Goal: Task Accomplishment & Management: Manage account settings

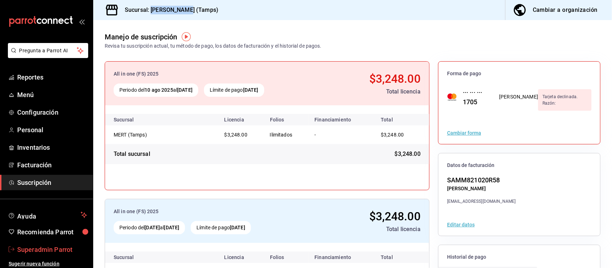
click at [47, 250] on span "Superadmin Parrot" at bounding box center [52, 250] width 70 height 10
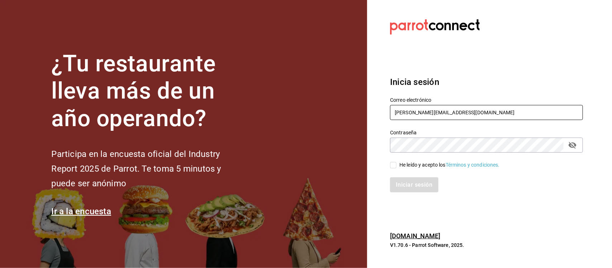
drag, startPoint x: 460, startPoint y: 114, endPoint x: 367, endPoint y: 115, distance: 92.9
click at [367, 115] on section "Datos incorrectos. Verifica que tu Correo o Contraseña estén bien escritos. Ini…" at bounding box center [483, 134] width 233 height 268
paste input "playabichis@gomezmorin.com Parr0tConnec7"
click at [483, 113] on input "playabichis@gomezmorin.com Parr0tConnec7" at bounding box center [486, 112] width 193 height 15
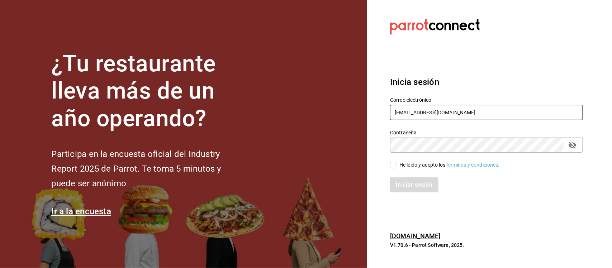
type input "playabichis@gomezmorin.com"
click at [359, 158] on div "¿Tu restaurante lleva más de un año operando? Participa en la encuesta oficial …" at bounding box center [306, 134] width 612 height 268
click at [394, 167] on input "He leído y acepto los Términos y condiciones." at bounding box center [393, 165] width 6 height 6
checkbox input "true"
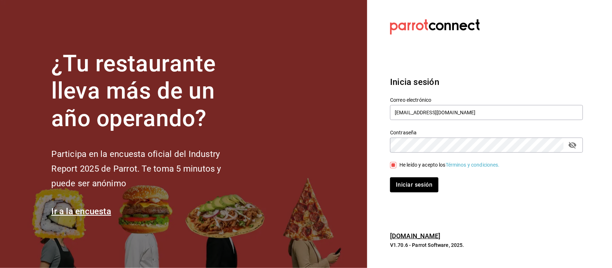
click at [397, 176] on div "Iniciar sesión" at bounding box center [481, 181] width 201 height 24
click at [402, 186] on button "Iniciar sesión" at bounding box center [414, 184] width 49 height 15
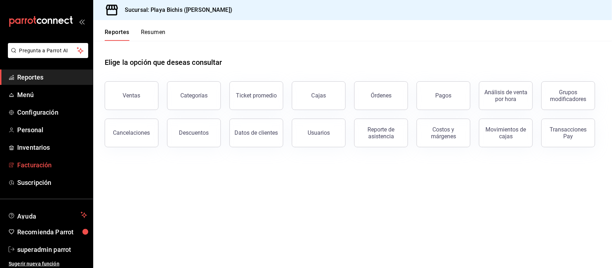
click at [37, 162] on span "Facturación" at bounding box center [52, 165] width 70 height 10
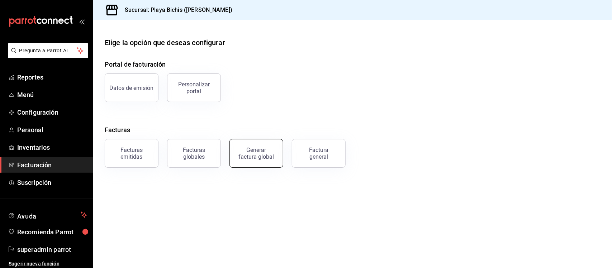
click at [264, 156] on div "Generar factura global" at bounding box center [256, 154] width 36 height 14
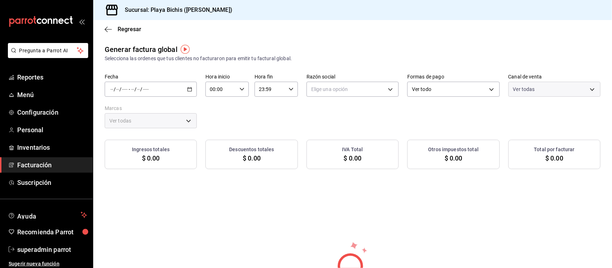
type input "PARROT,UBER_EATS,RAPPI,DIDI_FOOD,ONLINE"
click at [188, 90] on icon "button" at bounding box center [189, 89] width 5 height 5
click at [146, 112] on span "Rango de fechas" at bounding box center [139, 111] width 56 height 8
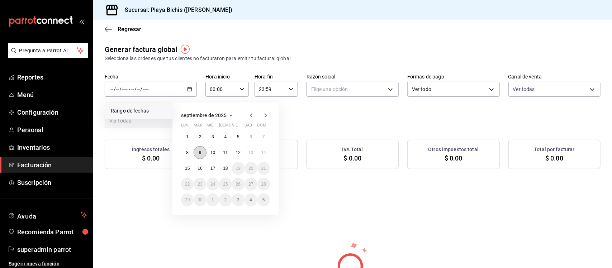
click at [201, 152] on abbr "9" at bounding box center [200, 152] width 3 height 5
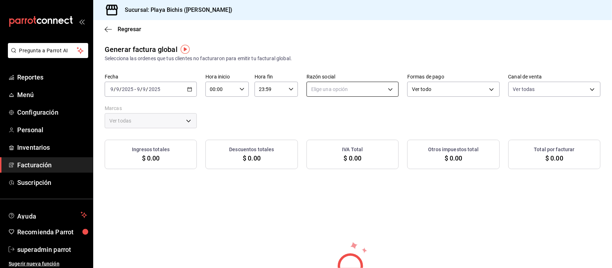
click at [375, 85] on body "Pregunta a Parrot AI Reportes Menú Configuración Personal Inventarios Facturaci…" at bounding box center [306, 134] width 612 height 268
click at [334, 128] on li "PROPOLIALIMENTOS" at bounding box center [349, 125] width 90 height 13
type input "98789bbc-3643-442e-bea3-a0897877bbaf"
type input "4ba3d68a-2a71-4bf4-8272-d27f8f663470,fbc14f8a-a0c0-448e-9dac-7011cab8a3fb"
click at [436, 90] on body "Pregunta a Parrot AI Reportes Menú Configuración Personal Inventarios Facturaci…" at bounding box center [306, 134] width 612 height 268
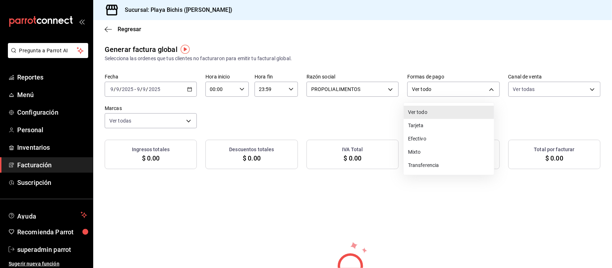
click at [428, 113] on li "Ver todo" at bounding box center [449, 112] width 90 height 13
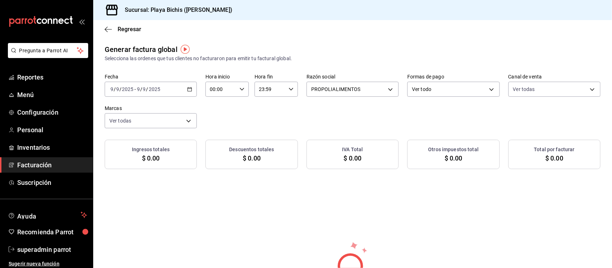
click at [354, 113] on div "Fecha 2025-09-09 9 / 9 / 2025 - 2025-09-09 9 / 9 / 2025 Hora inicio 00:00 Hora …" at bounding box center [353, 101] width 496 height 54
click at [188, 89] on \(Stroke\) "button" at bounding box center [190, 89] width 4 height 0
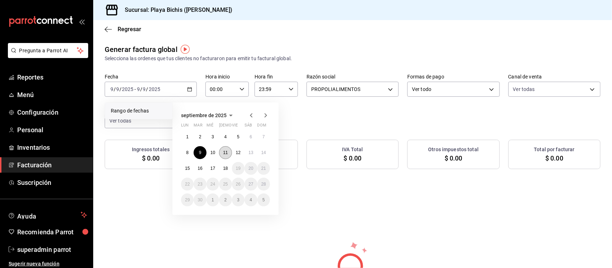
click at [227, 155] on button "11" at bounding box center [225, 152] width 13 height 13
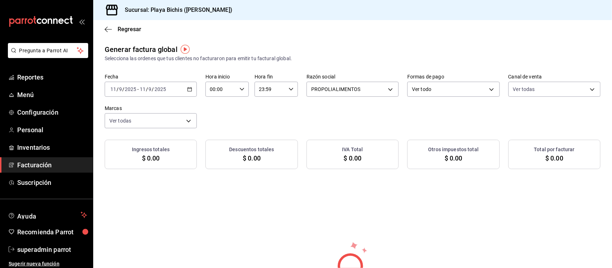
click at [190, 90] on \(Stroke\) "button" at bounding box center [190, 89] width 4 height 4
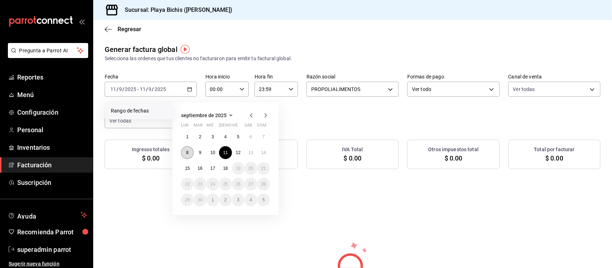
click at [189, 153] on button "8" at bounding box center [187, 152] width 13 height 13
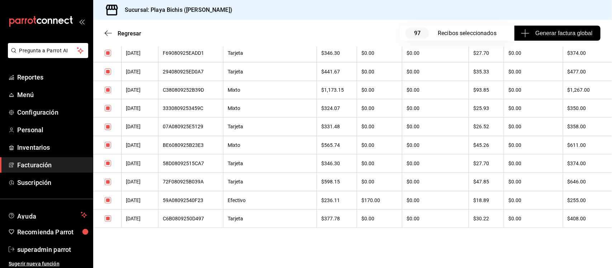
scroll to position [1838, 0]
drag, startPoint x: 109, startPoint y: 137, endPoint x: 487, endPoint y: 289, distance: 406.7
click at [487, 268] on html "Pregunta a Parrot AI Reportes Menú Configuración Personal Inventarios Facturaci…" at bounding box center [306, 134] width 612 height 268
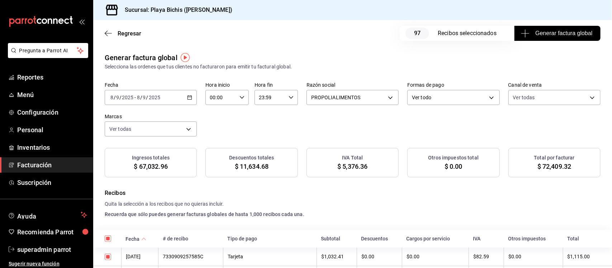
scroll to position [582, 0]
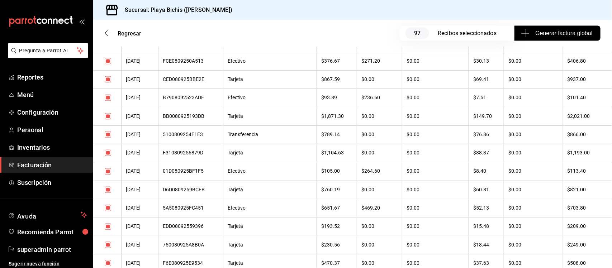
click at [196, 138] on div "5100809254F1E3" at bounding box center [191, 135] width 56 height 6
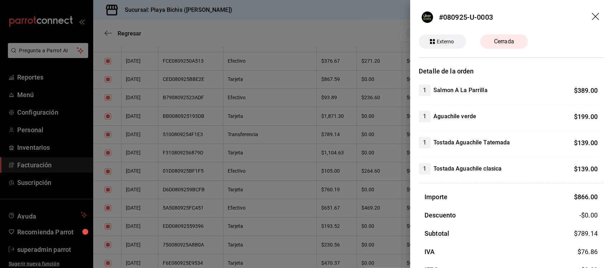
scroll to position [43, 0]
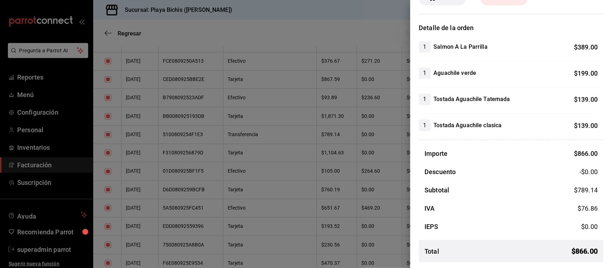
click at [335, 20] on div at bounding box center [306, 134] width 612 height 268
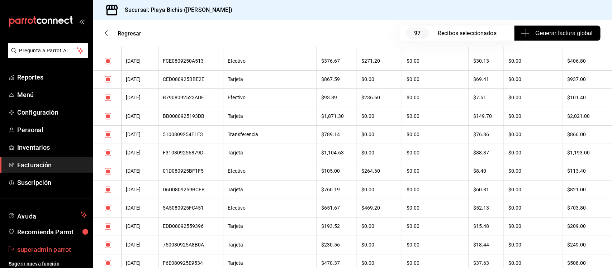
click at [44, 250] on span "superadmin parrot" at bounding box center [52, 250] width 70 height 10
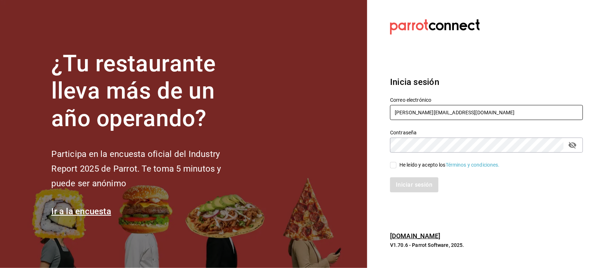
drag, startPoint x: 474, startPoint y: 117, endPoint x: 395, endPoint y: 113, distance: 79.0
click at [395, 113] on input "ricardo@parrotsoftware.io" at bounding box center [486, 112] width 193 height 15
paste input "abisal@mty.com mty"
click at [439, 112] on input "abisal@mty.com mty" at bounding box center [486, 112] width 193 height 15
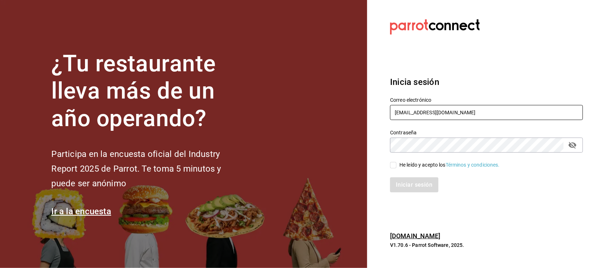
type input "abisal@mty.com"
click at [380, 151] on section "Datos incorrectos. Verifica que tu Correo o Contraseña estén bien escritos. Ini…" at bounding box center [483, 134] width 233 height 268
click at [397, 166] on input "He leído y acepto los Términos y condiciones." at bounding box center [393, 165] width 6 height 6
checkbox input "true"
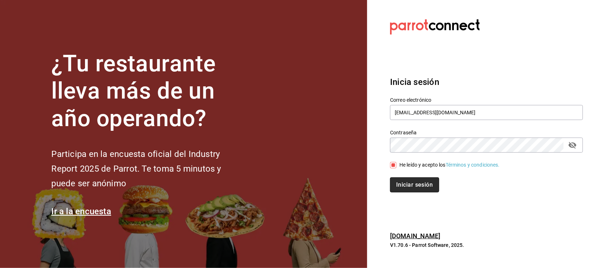
click at [393, 181] on button "Iniciar sesión" at bounding box center [414, 184] width 49 height 15
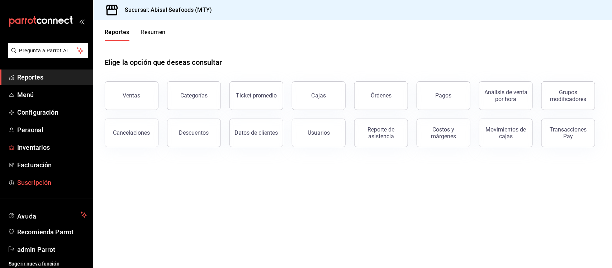
click at [33, 182] on span "Suscripción" at bounding box center [52, 183] width 70 height 10
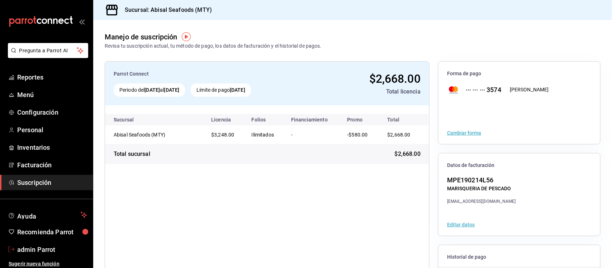
drag, startPoint x: 39, startPoint y: 252, endPoint x: 163, endPoint y: 196, distance: 136.6
click at [39, 252] on span "admin Parrot" at bounding box center [52, 250] width 70 height 10
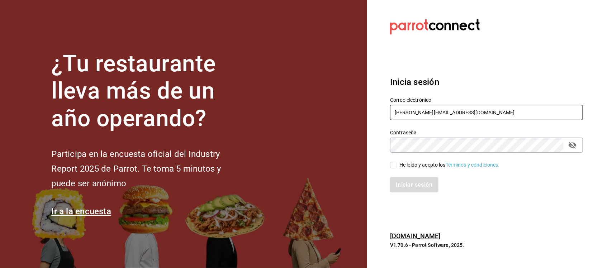
drag, startPoint x: 473, startPoint y: 112, endPoint x: 321, endPoint y: 112, distance: 151.7
click at [321, 112] on div "¿Tu restaurante lleva más de un año operando? Participa en la encuesta oficial …" at bounding box center [306, 134] width 612 height 268
paste input "abisal@delvalle.com 4Bi5aL"
click at [447, 115] on input "abisal@delvalle.com 4Bi5aL" at bounding box center [486, 112] width 193 height 15
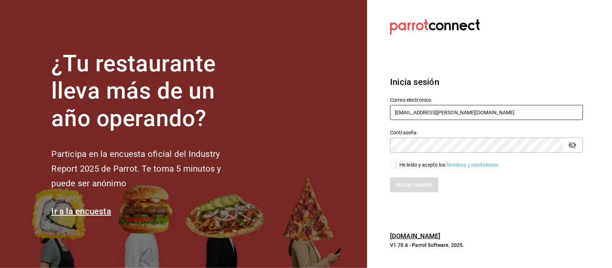
type input "abisal@delvalle.com"
click at [363, 151] on div "¿Tu restaurante lleva más de un año operando? Participa en la encuesta oficial …" at bounding box center [306, 134] width 612 height 268
click at [395, 167] on input "He leído y acepto los Términos y condiciones." at bounding box center [393, 165] width 6 height 6
checkbox input "true"
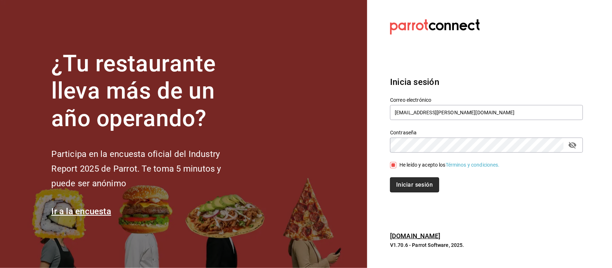
click at [404, 188] on button "Iniciar sesión" at bounding box center [414, 184] width 49 height 15
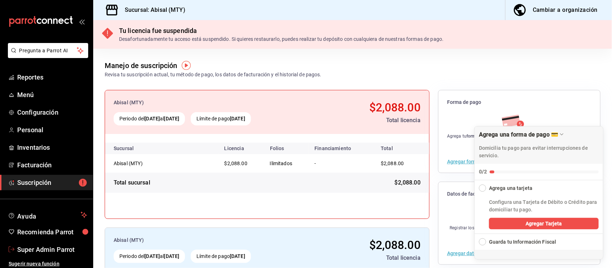
drag, startPoint x: 41, startPoint y: 253, endPoint x: 125, endPoint y: 176, distance: 114.7
click at [41, 253] on span "Super Admin Parrot" at bounding box center [52, 250] width 70 height 10
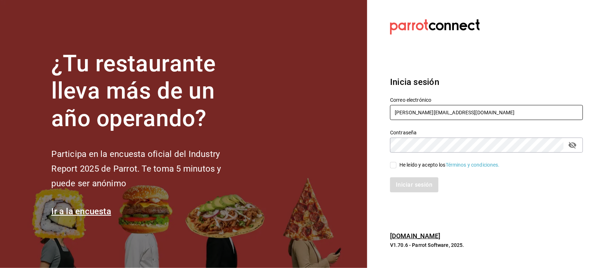
drag, startPoint x: 471, startPoint y: 115, endPoint x: 343, endPoint y: 117, distance: 128.7
click at [342, 117] on div "¿Tu restaurante lleva más de un año operando? Participa en la encuesta oficial …" at bounding box center [306, 134] width 612 height 268
paste input "multiuser@abisal.com Parr0tConnec7"
click at [460, 109] on input "multiuser@abisal.com Parr0tConnec7" at bounding box center [486, 112] width 193 height 15
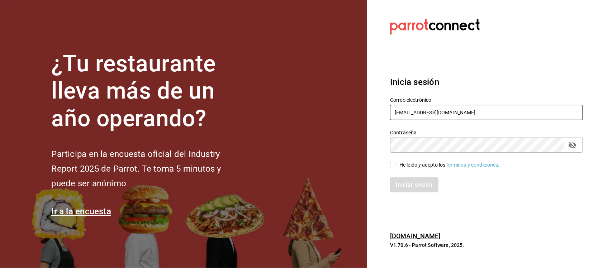
type input "multiuser@abisal.com"
click at [343, 152] on div "¿Tu restaurante lleva más de un año operando? Participa en la encuesta oficial …" at bounding box center [306, 134] width 612 height 268
click at [395, 166] on input "He leído y acepto los Términos y condiciones." at bounding box center [393, 165] width 6 height 6
checkbox input "true"
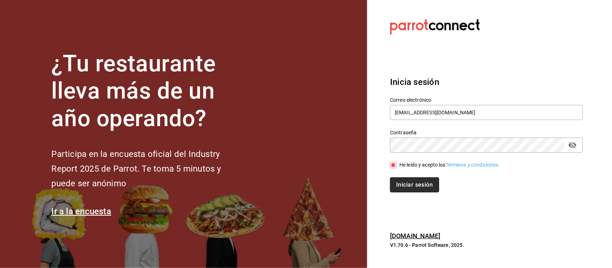
click at [404, 183] on button "Iniciar sesión" at bounding box center [414, 184] width 49 height 15
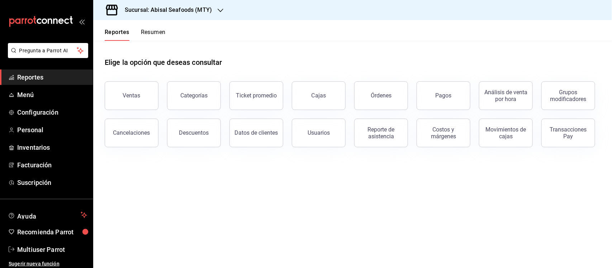
click at [215, 8] on div "Sucursal: Abisal Seafoods (MTY)" at bounding box center [162, 10] width 127 height 20
click at [108, 51] on div "Market Abisal (Mty)" at bounding box center [147, 47] width 108 height 16
click at [20, 183] on span "Suscripción" at bounding box center [52, 183] width 70 height 10
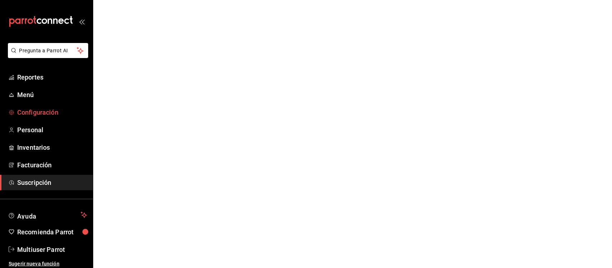
click at [45, 113] on span "Configuración" at bounding box center [52, 113] width 70 height 10
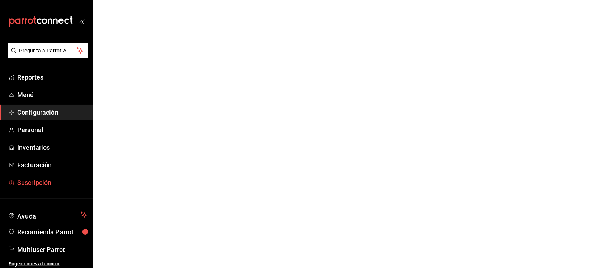
click at [36, 183] on span "Suscripción" at bounding box center [52, 183] width 70 height 10
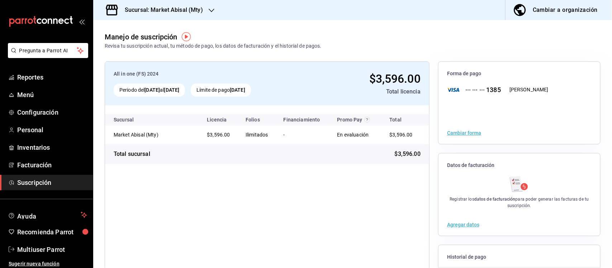
click at [212, 8] on icon "button" at bounding box center [212, 11] width 6 height 6
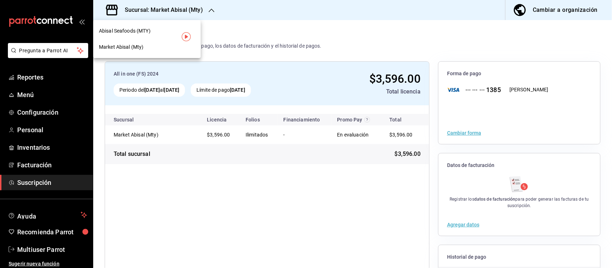
click at [137, 33] on span "Abisal Seafoods (MTY)" at bounding box center [125, 31] width 52 height 8
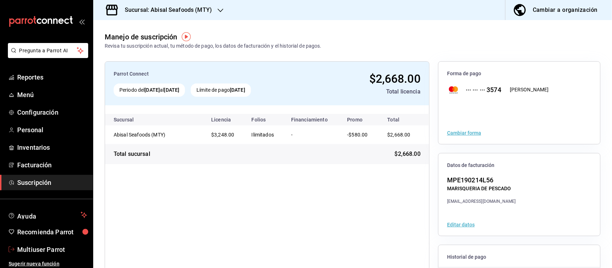
click at [38, 251] on span "Multiuser Parrot" at bounding box center [52, 250] width 70 height 10
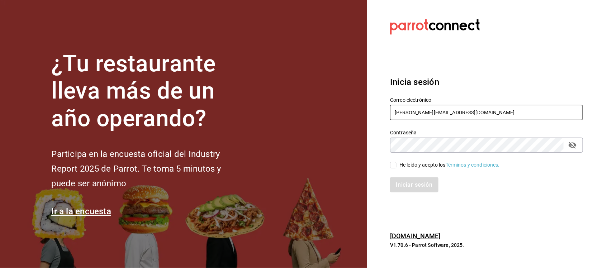
drag, startPoint x: 475, startPoint y: 114, endPoint x: 342, endPoint y: 115, distance: 133.0
click at [342, 115] on div "¿Tu restaurante lleva más de un año operando? Participa en la encuesta oficial …" at bounding box center [306, 134] width 612 height 268
paste input "depp@gm.com Parr0tConnec7"
click at [447, 113] on input "depp@gm.com Parr0tConnec7" at bounding box center [486, 112] width 193 height 15
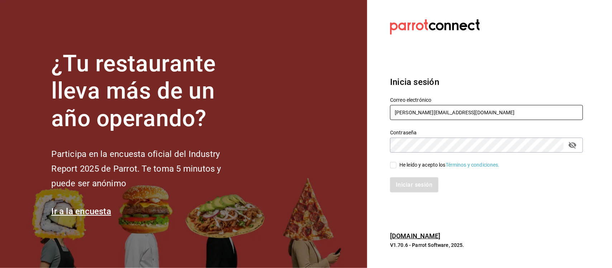
type input "depp@gm.com"
click at [372, 155] on section "Datos incorrectos. Verifica que tu Correo o Contraseña estén bien escritos. Ini…" at bounding box center [483, 134] width 233 height 268
click at [393, 168] on input "He leído y acepto los Términos y condiciones." at bounding box center [393, 165] width 6 height 6
checkbox input "true"
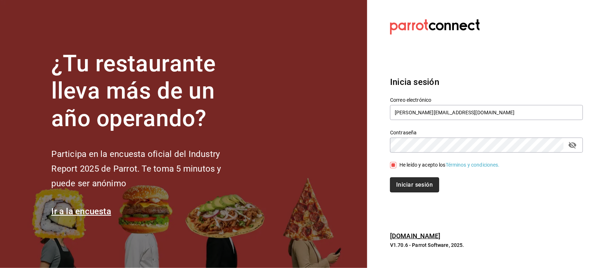
click at [405, 185] on button "Iniciar sesión" at bounding box center [414, 184] width 49 height 15
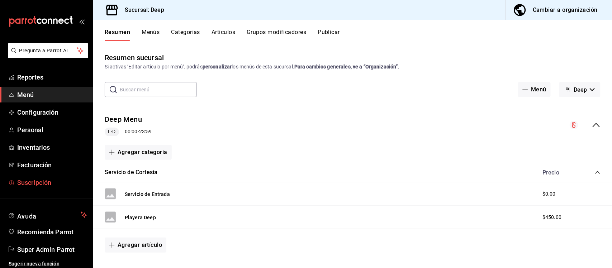
click at [29, 180] on span "Suscripción" at bounding box center [52, 183] width 70 height 10
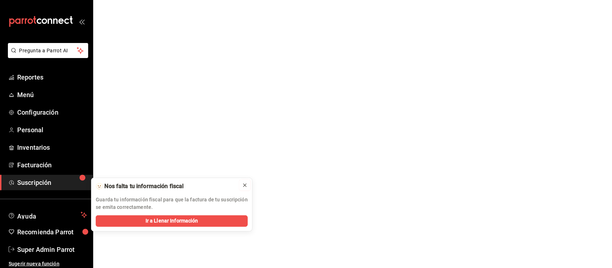
click at [245, 185] on icon at bounding box center [244, 185] width 3 height 3
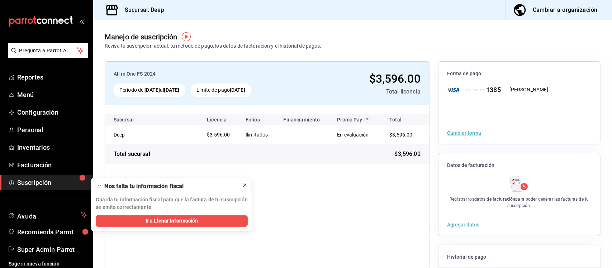
click at [246, 188] on icon at bounding box center [245, 185] width 6 height 6
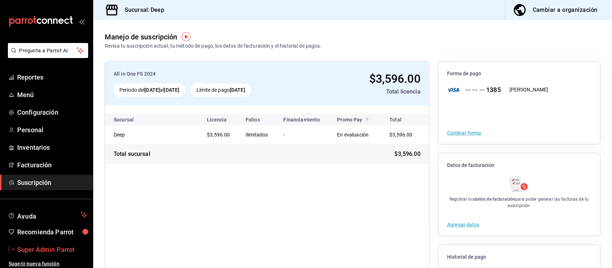
click at [59, 248] on span "Super Admin Parrot" at bounding box center [52, 250] width 70 height 10
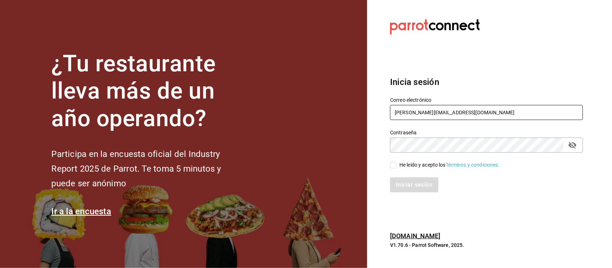
drag, startPoint x: 463, startPoint y: 111, endPoint x: 352, endPoint y: 112, distance: 111.2
click at [352, 112] on div "¿Tu restaurante lleva más de un año operando? Participa en la encuesta oficial …" at bounding box center [306, 134] width 612 height 268
paste input "playabichis@gomezmorin.com Parr0tConnec7"
click at [471, 110] on input "playabichis@gomezmorin.com Parr0tConnec7" at bounding box center [486, 112] width 193 height 15
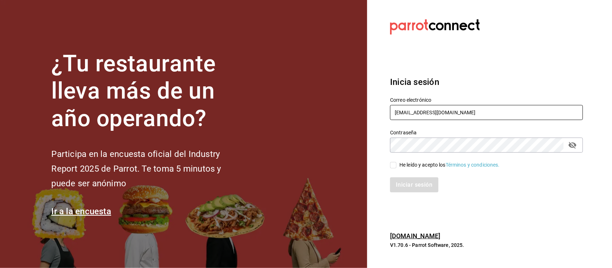
type input "playabichis@gomezmorin.com"
click at [379, 152] on section "Datos incorrectos. Verifica que tu Correo o Contraseña estén bien escritos. Ini…" at bounding box center [483, 134] width 233 height 268
click at [395, 165] on input "He leído y acepto los Términos y condiciones." at bounding box center [393, 165] width 6 height 6
checkbox input "true"
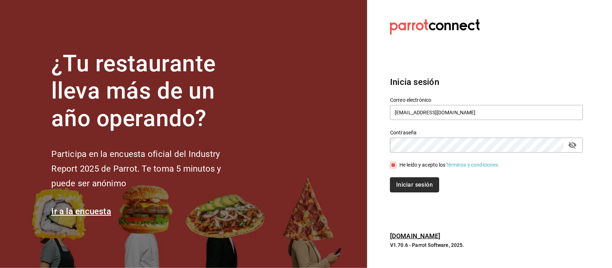
click at [396, 180] on button "Iniciar sesión" at bounding box center [414, 184] width 49 height 15
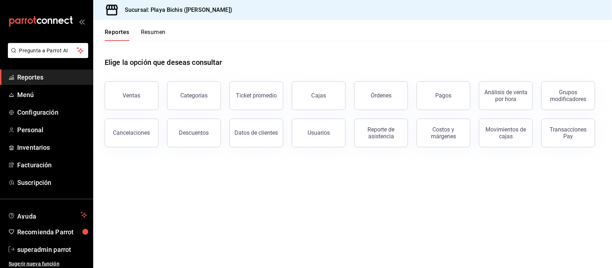
click at [34, 78] on span "Reportes" at bounding box center [52, 77] width 70 height 10
click at [366, 93] on button "Órdenes" at bounding box center [381, 95] width 54 height 29
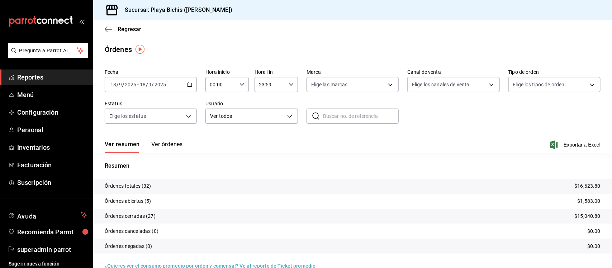
click at [189, 86] on \(Stroke\) "button" at bounding box center [190, 85] width 4 height 4
click at [143, 186] on span "Rango de fechas" at bounding box center [139, 187] width 56 height 8
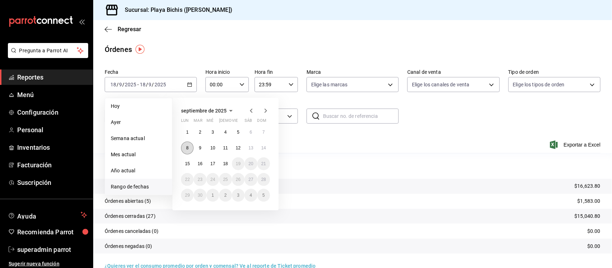
click at [189, 150] on button "8" at bounding box center [187, 148] width 13 height 13
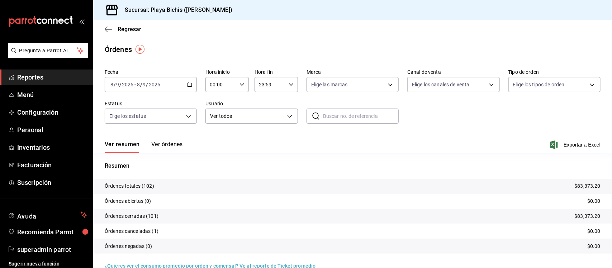
click at [171, 142] on button "Ver órdenes" at bounding box center [167, 147] width 32 height 12
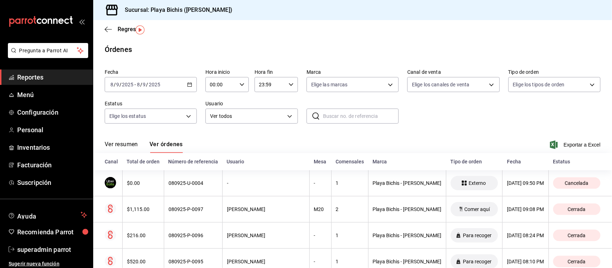
scroll to position [134, 0]
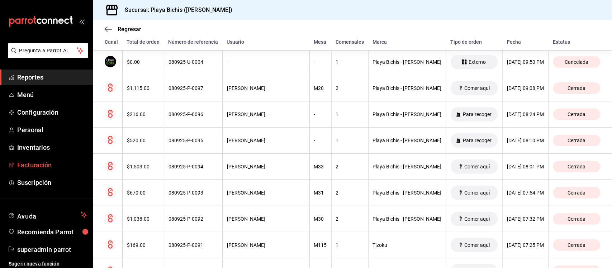
click at [34, 167] on span "Facturación" at bounding box center [52, 165] width 70 height 10
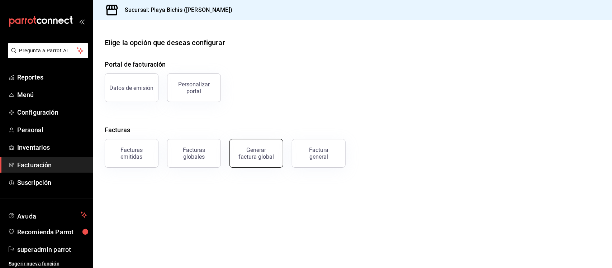
click at [259, 158] on div "Generar factura global" at bounding box center [256, 154] width 36 height 14
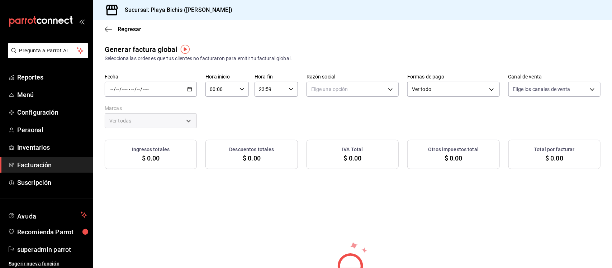
type input "PARROT,UBER_EATS,RAPPI,DIDI_FOOD,ONLINE"
click at [185, 89] on div "/ / - / /" at bounding box center [151, 89] width 92 height 15
click at [156, 108] on span "Rango de fechas" at bounding box center [139, 111] width 56 height 8
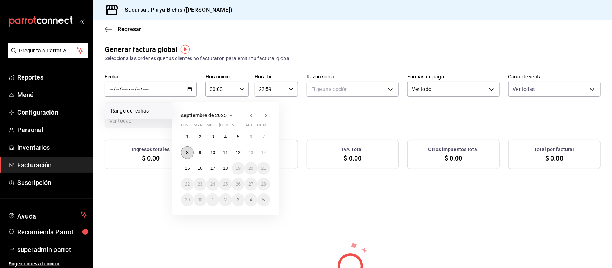
click at [192, 153] on button "8" at bounding box center [187, 152] width 13 height 13
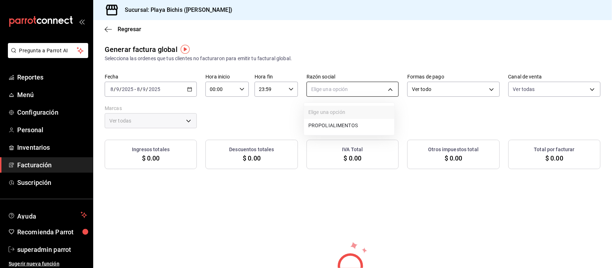
click at [334, 90] on body "Pregunta a Parrot AI Reportes Menú Configuración Personal Inventarios Facturaci…" at bounding box center [306, 134] width 612 height 268
click at [329, 122] on li "PROPOLIALIMENTOS" at bounding box center [349, 125] width 90 height 13
type input "98789bbc-3643-442e-bea3-a0897877bbaf"
type input "4ba3d68a-2a71-4bf4-8272-d27f8f663470,fbc14f8a-a0c0-448e-9dac-7011cab8a3fb"
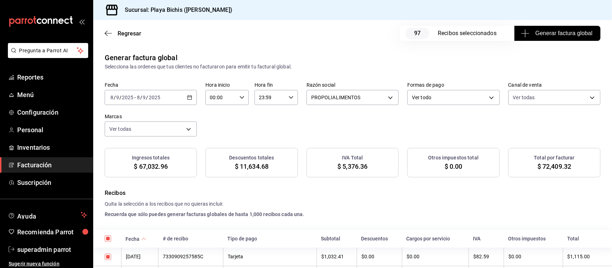
scroll to position [582, 0]
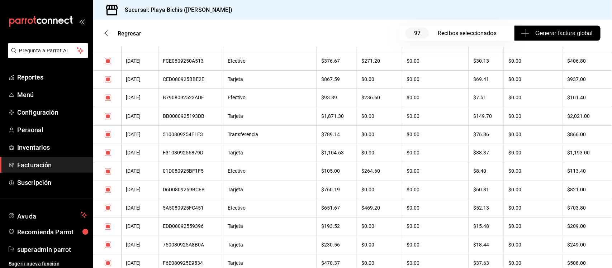
click at [142, 144] on th "08/09/2025" at bounding box center [140, 134] width 37 height 18
click at [247, 144] on th "Transferencia" at bounding box center [270, 134] width 94 height 18
click at [207, 138] on div "5100809254F1E3" at bounding box center [191, 135] width 56 height 6
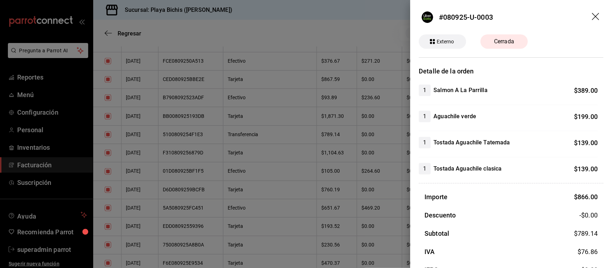
click at [592, 16] on icon "drag" at bounding box center [595, 16] width 7 height 7
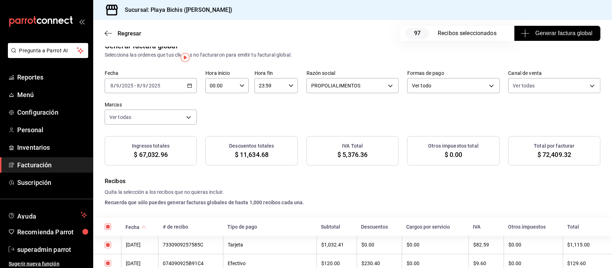
scroll to position [0, 0]
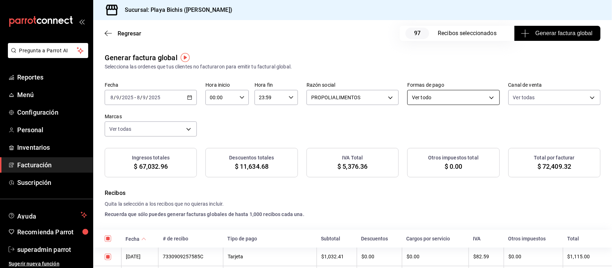
click at [471, 99] on body "Pregunta a Parrot AI Reportes Menú Configuración Personal Inventarios Facturaci…" at bounding box center [306, 134] width 612 height 268
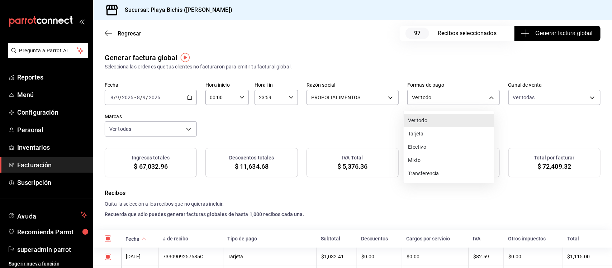
click at [430, 174] on li "Transferencia" at bounding box center [449, 173] width 90 height 13
type input "TRANSFERENCE"
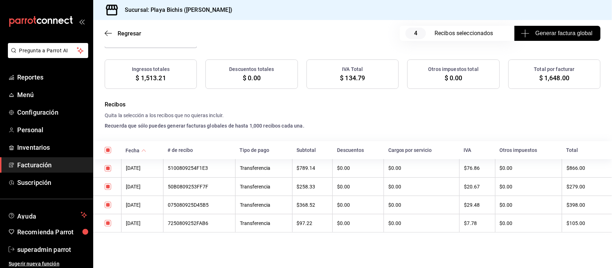
scroll to position [90, 0]
drag, startPoint x: 324, startPoint y: 168, endPoint x: 300, endPoint y: 168, distance: 24.0
click at [300, 168] on th "$789.14" at bounding box center [312, 167] width 41 height 18
drag, startPoint x: 483, startPoint y: 167, endPoint x: 454, endPoint y: 169, distance: 29.8
click at [454, 169] on tr "08/09/2025 5100809254F1E3 Transferencia $789.14 $0.00 $0.00 $76.86 $0.00 $866.00" at bounding box center [352, 167] width 519 height 18
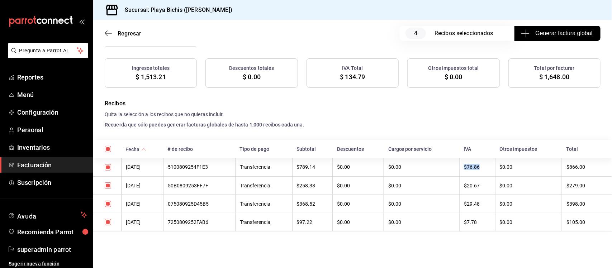
copy tr "$76.86"
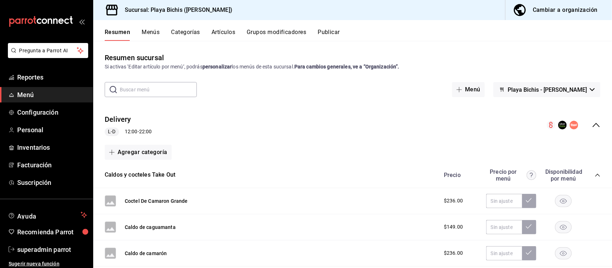
click at [230, 30] on button "Artículos" at bounding box center [224, 35] width 24 height 12
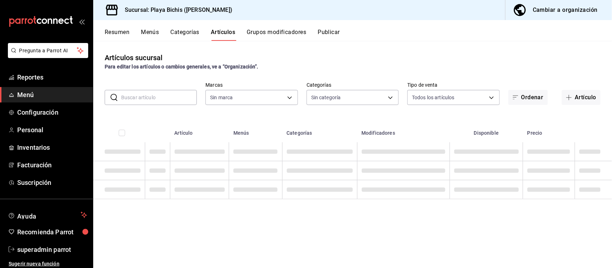
click at [158, 99] on input "text" at bounding box center [159, 97] width 76 height 14
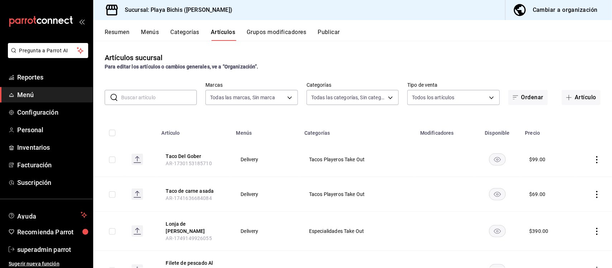
type input "4ba3d68a-2a71-4bf4-8272-d27f8f663470,fbc14f8a-a0c0-448e-9dac-7011cab8a3fb"
type input "6407394a-27bc-4524-917d-50e9f998b30d,3359e0e6-38b0-42a6-b15d-63f3476b62ff,4ddd3…"
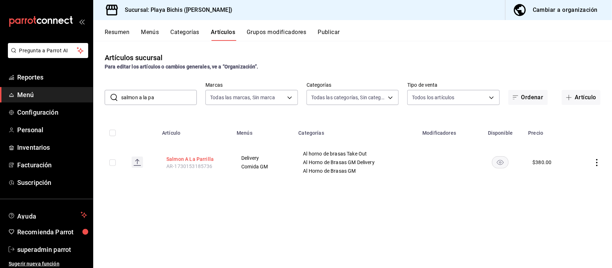
click at [197, 160] on button "Salmon A La Parrilla" at bounding box center [194, 159] width 57 height 7
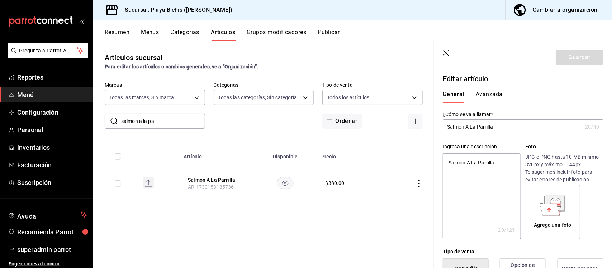
click at [490, 93] on button "Avanzada" at bounding box center [489, 97] width 27 height 12
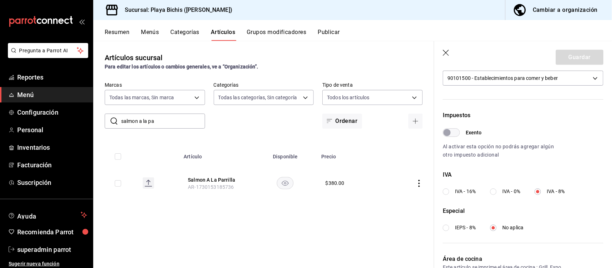
scroll to position [179, 0]
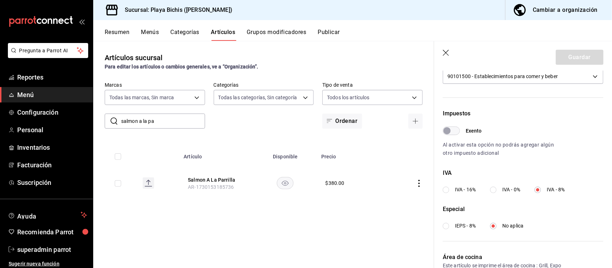
click at [446, 53] on icon "button" at bounding box center [446, 53] width 6 height 6
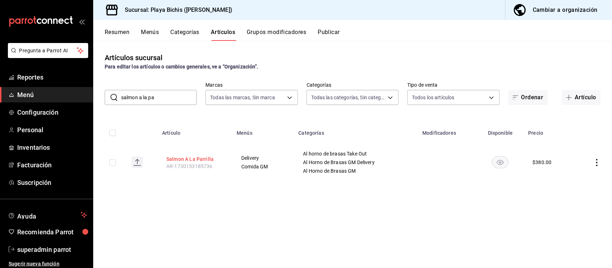
click at [205, 157] on button "Salmon A La Parrilla" at bounding box center [194, 159] width 57 height 7
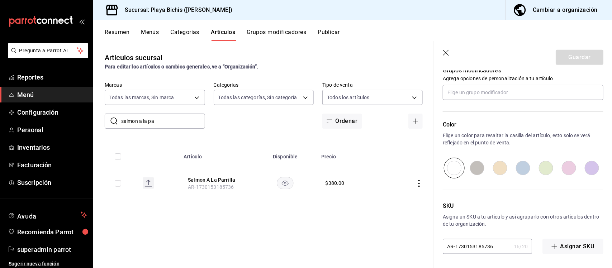
scroll to position [366, 0]
click at [449, 51] on icon "button" at bounding box center [446, 53] width 7 height 7
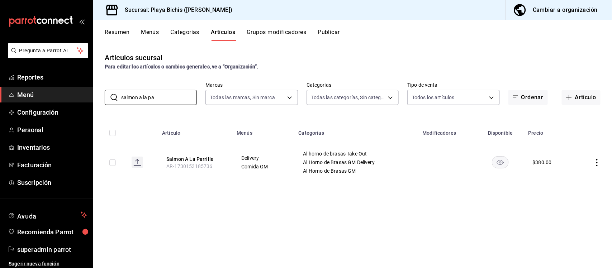
drag, startPoint x: 119, startPoint y: 101, endPoint x: 85, endPoint y: 101, distance: 34.1
click at [85, 101] on div "Pregunta a Parrot AI Reportes Menú Configuración Personal Inventarios Facturaci…" at bounding box center [306, 134] width 612 height 268
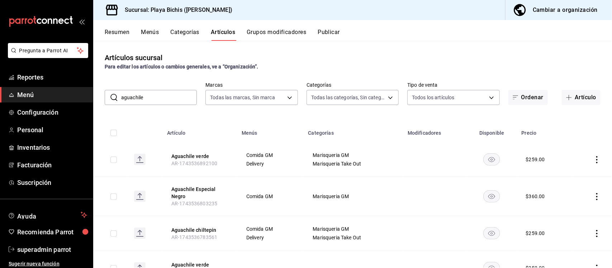
click at [159, 96] on input "aguachile" at bounding box center [159, 97] width 76 height 14
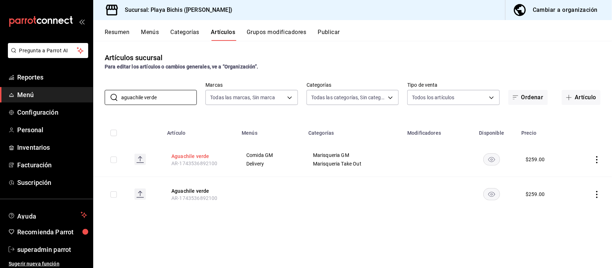
type input "aguachile verde"
click at [196, 155] on button "Aguachile verde" at bounding box center [199, 156] width 57 height 7
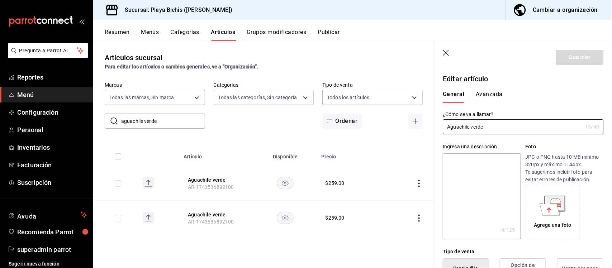
click at [488, 88] on div "General [PERSON_NAME]" at bounding box center [518, 93] width 169 height 19
click at [489, 94] on button "Avanzada" at bounding box center [489, 97] width 27 height 12
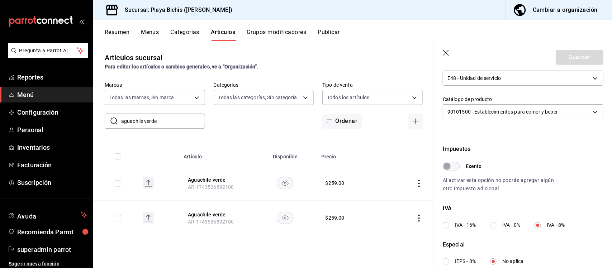
scroll to position [179, 0]
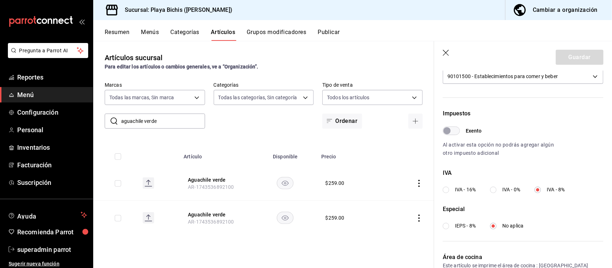
drag, startPoint x: 173, startPoint y: 119, endPoint x: 115, endPoint y: 123, distance: 57.8
click at [115, 123] on div "​ aguachile verde ​" at bounding box center [155, 121] width 100 height 15
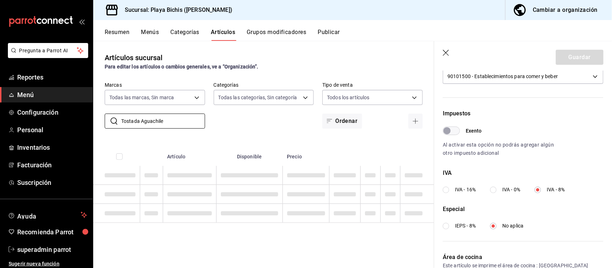
type input "Tostada Aguachile"
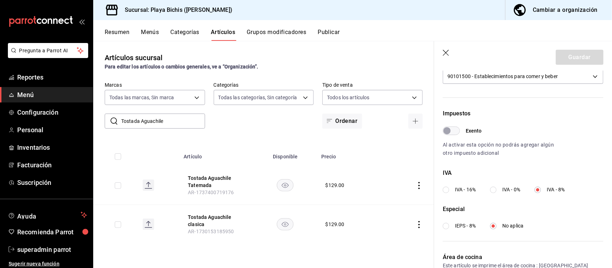
click at [447, 53] on icon "button" at bounding box center [446, 53] width 7 height 7
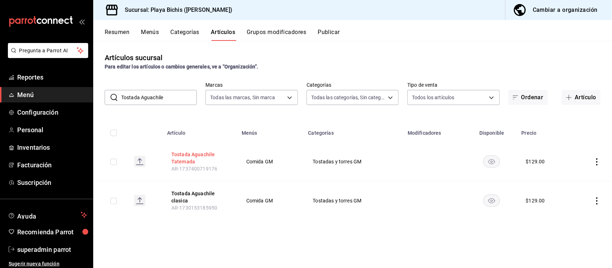
click at [182, 155] on button "Tostada Aguachile Tatemada" at bounding box center [199, 158] width 57 height 14
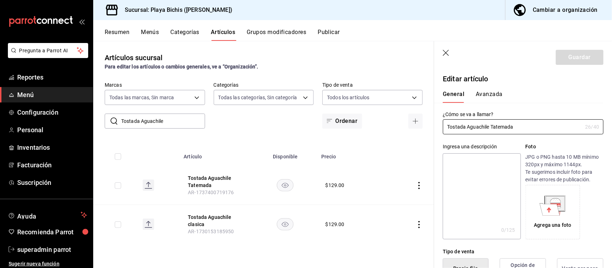
type input "$129.00"
click at [492, 93] on button "Avanzada" at bounding box center [489, 97] width 27 height 12
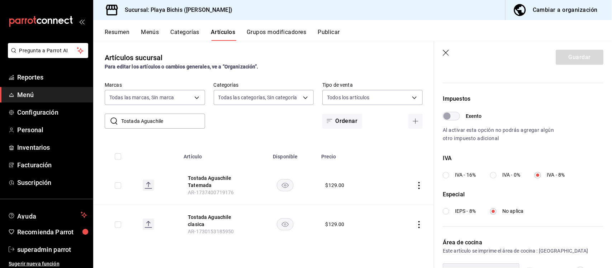
scroll to position [224, 0]
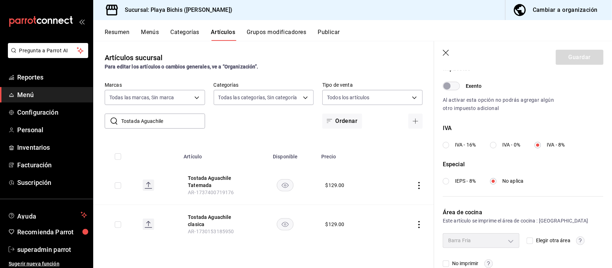
click at [169, 123] on input "Tostada Aguachile" at bounding box center [163, 121] width 84 height 14
click at [201, 217] on button "Tostada Aguachile clasica" at bounding box center [216, 221] width 57 height 14
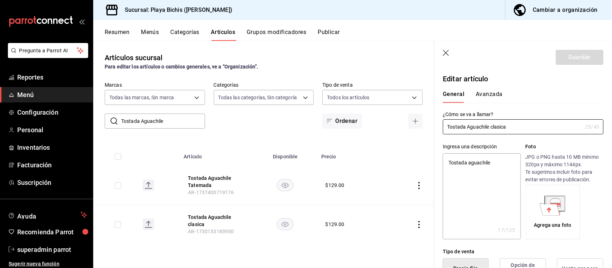
type textarea "x"
type input "$129.00"
click at [494, 96] on button "Avanzada" at bounding box center [489, 97] width 27 height 12
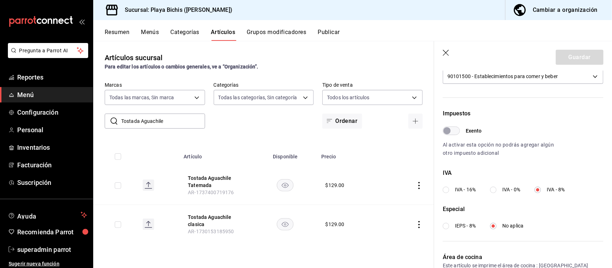
scroll to position [238, 0]
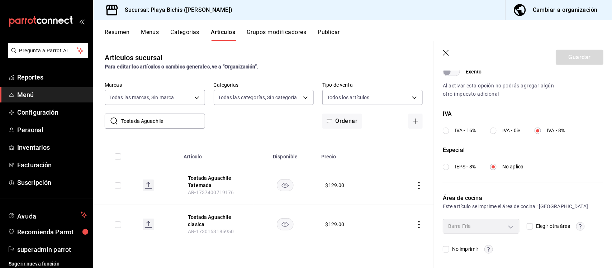
click at [446, 55] on icon "button" at bounding box center [446, 53] width 7 height 7
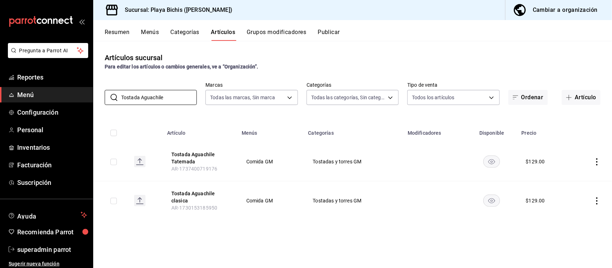
drag, startPoint x: 129, startPoint y: 101, endPoint x: 93, endPoint y: 101, distance: 36.2
click at [93, 101] on div "​ Tostada Aguachile ​ Marcas Todas las marcas, Sin marca 4ba3d68a-2a71-4bf4-827…" at bounding box center [352, 93] width 519 height 23
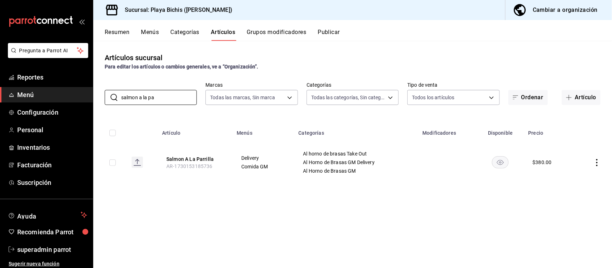
type input "salmon a la pa"
click at [286, 210] on div "Artículos sucursal Para editar los artículos o cambios generales, ve a “Organiz…" at bounding box center [352, 154] width 519 height 227
